Goal: Browse casually: Explore the website without a specific task or goal

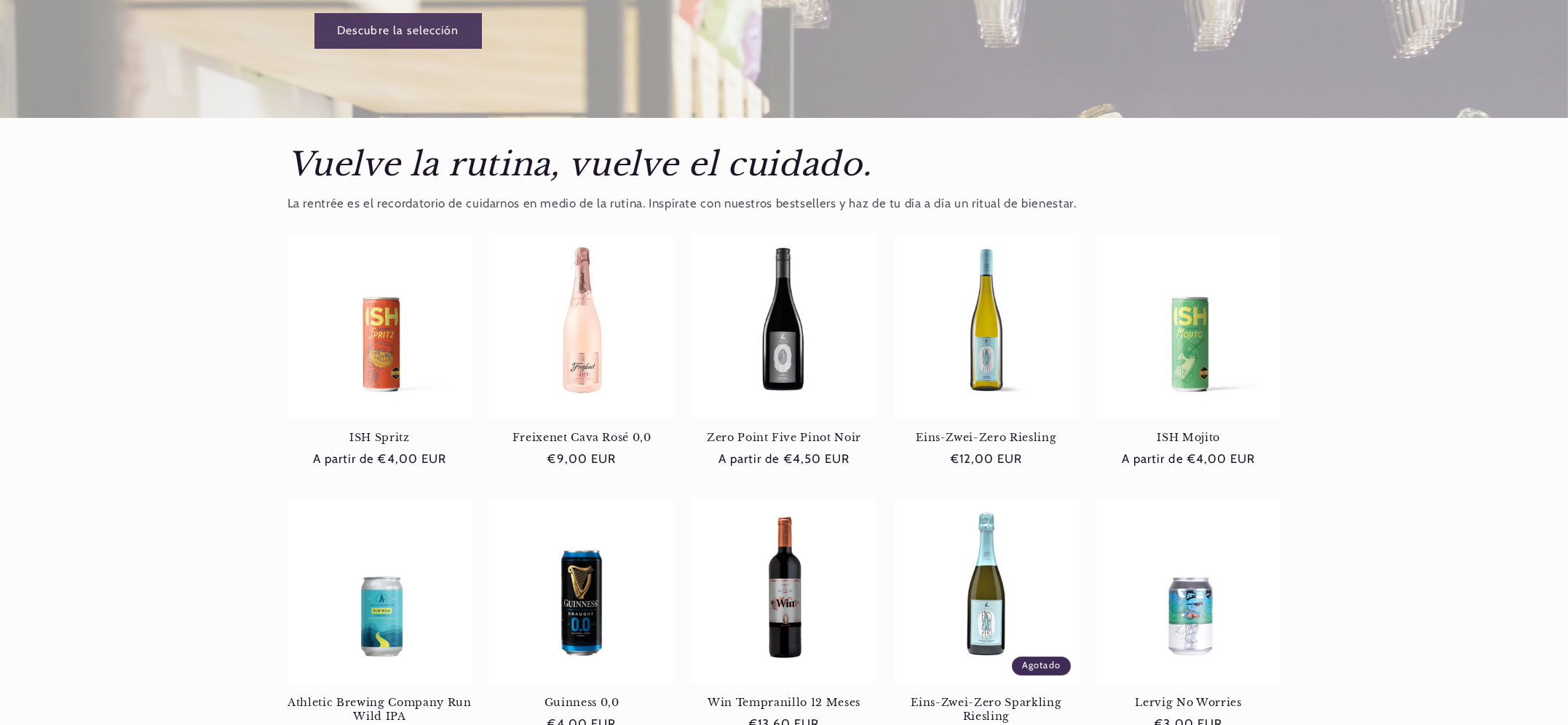
scroll to position [0, 970]
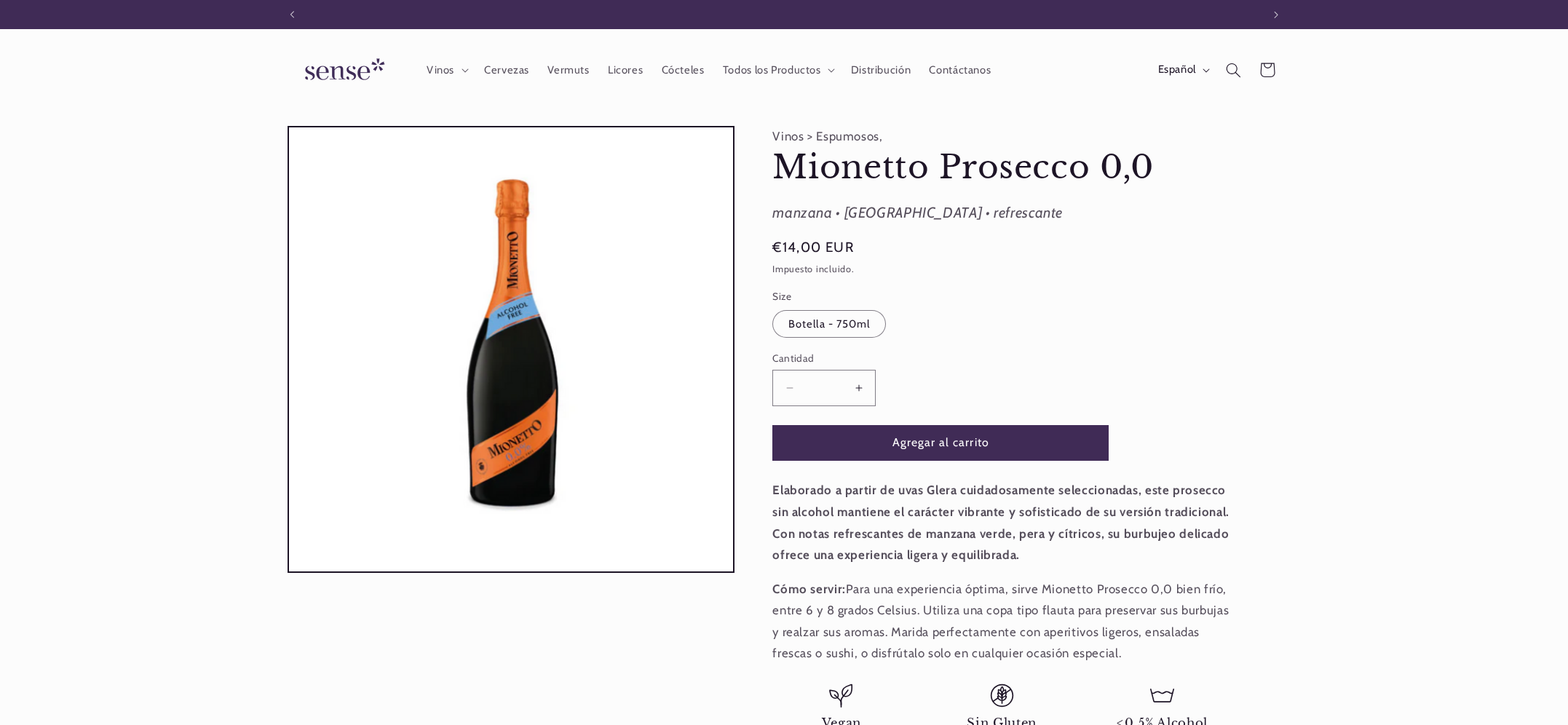
scroll to position [0, 970]
